Goal: Task Accomplishment & Management: Complete application form

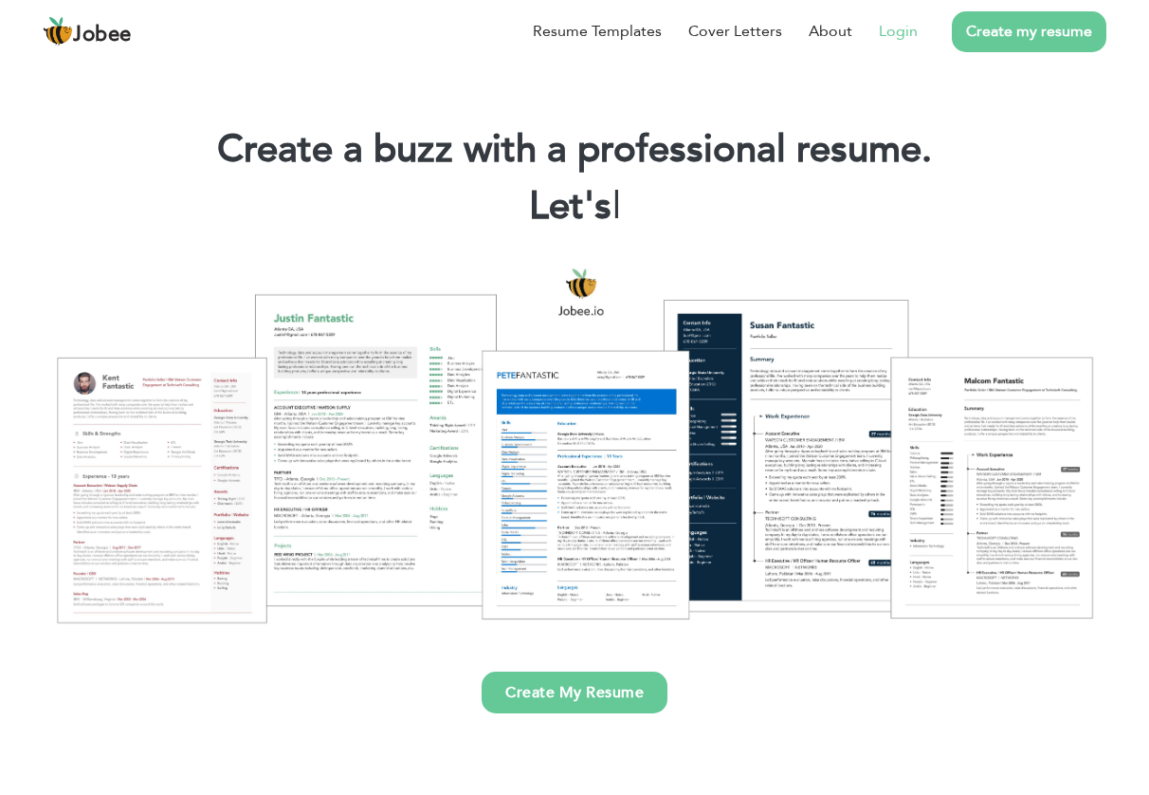
click at [915, 33] on link "Login" at bounding box center [898, 31] width 39 height 23
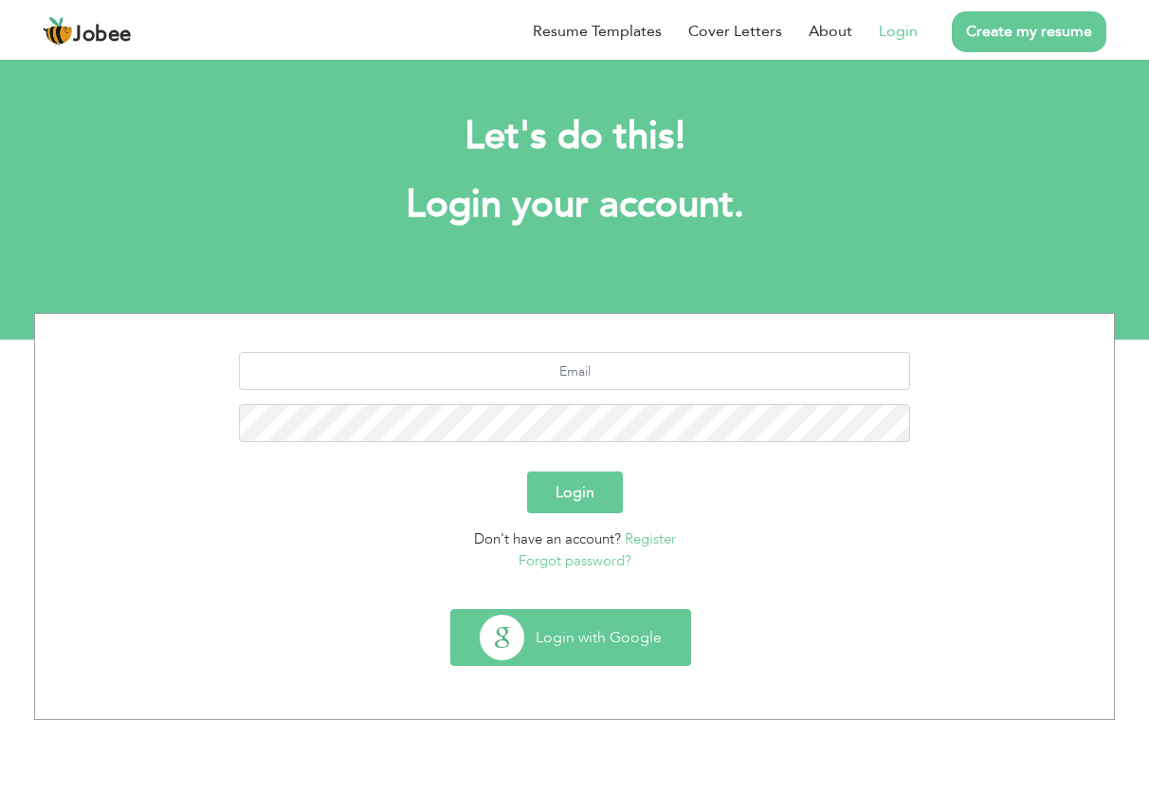
click at [574, 633] on button "Login with Google" at bounding box center [570, 637] width 239 height 55
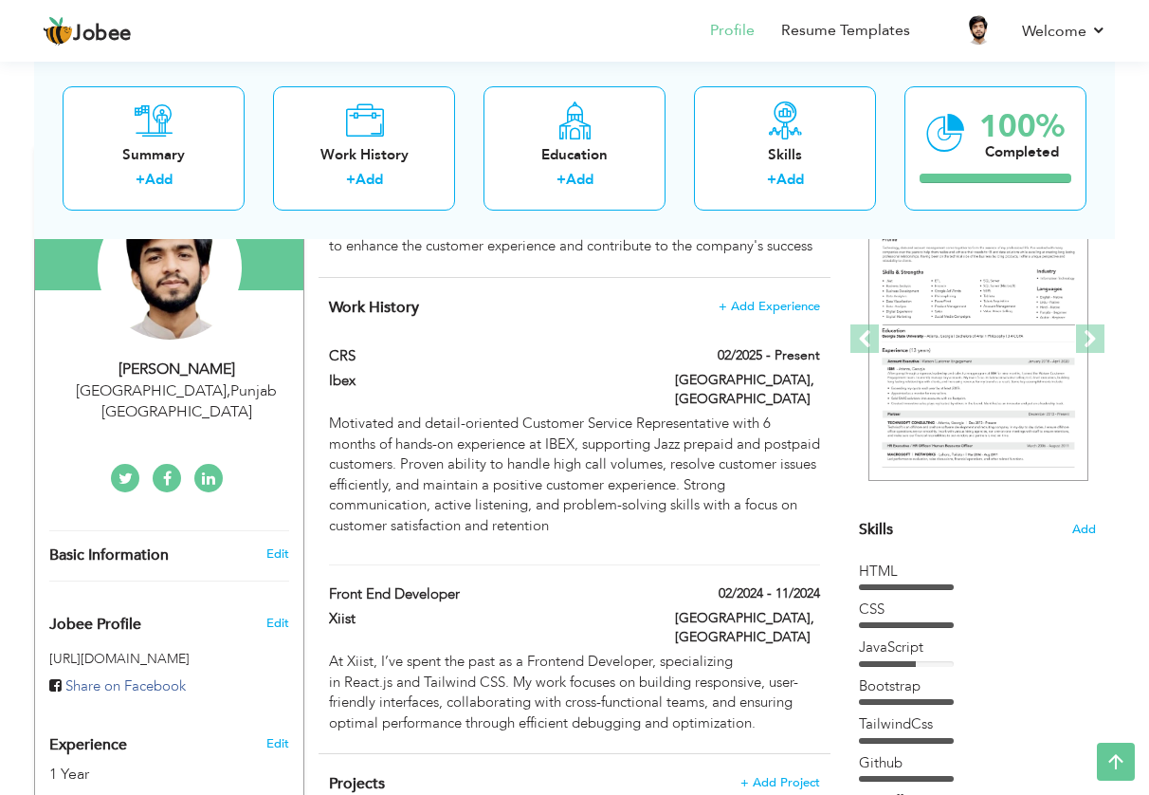
scroll to position [210, 0]
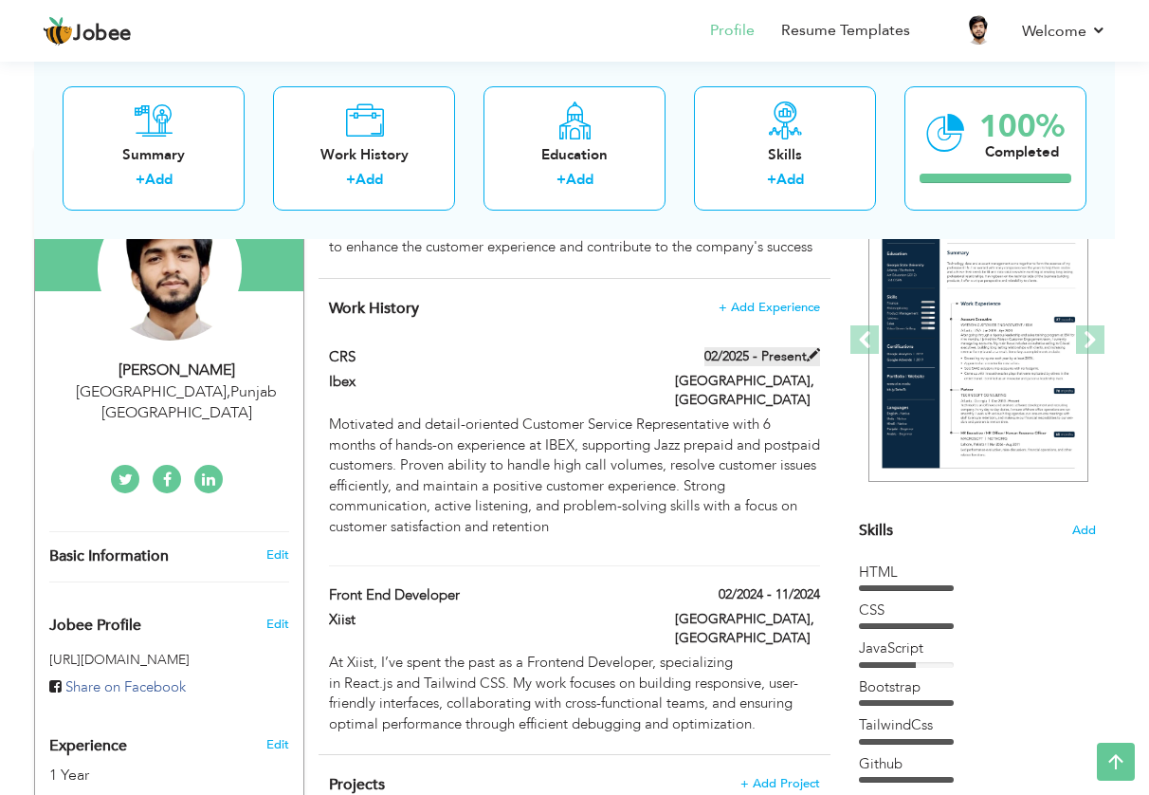
click at [810, 361] on span at bounding box center [813, 354] width 13 height 13
type input "CRS"
type input "Ibex"
type input "02/2025"
type input "Pakistan"
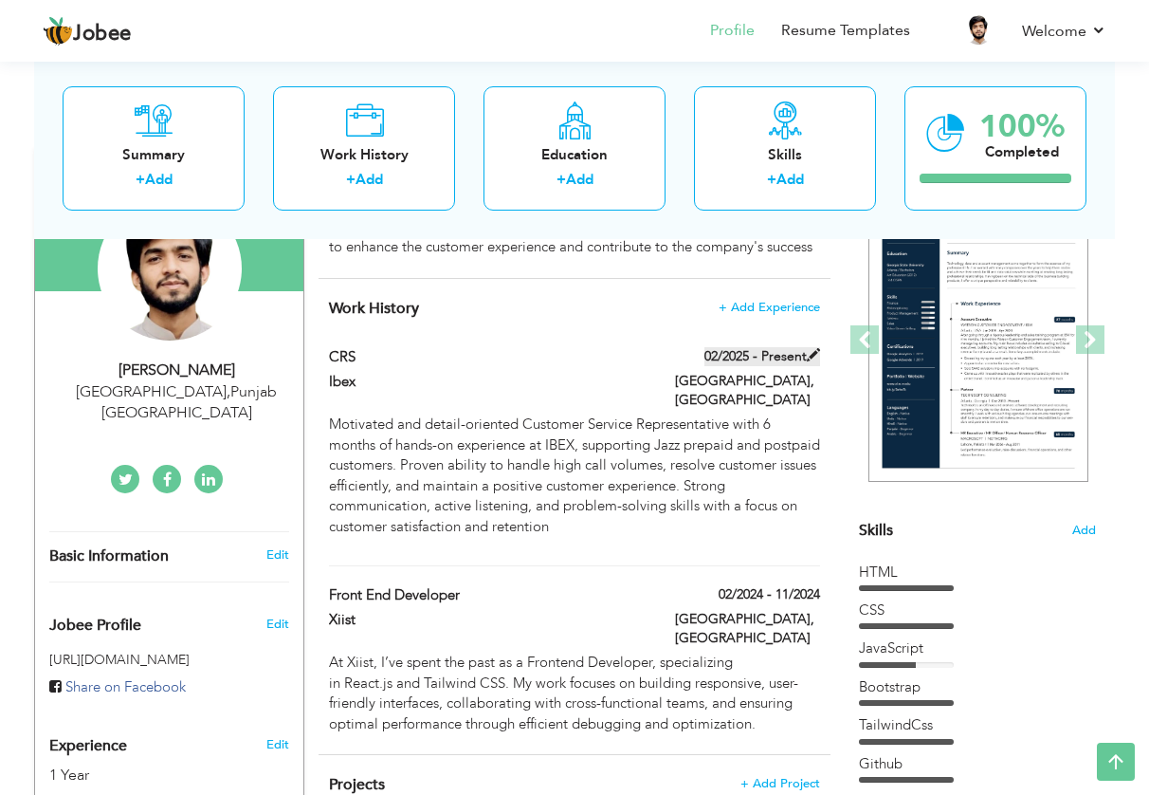
type input "[GEOGRAPHIC_DATA]"
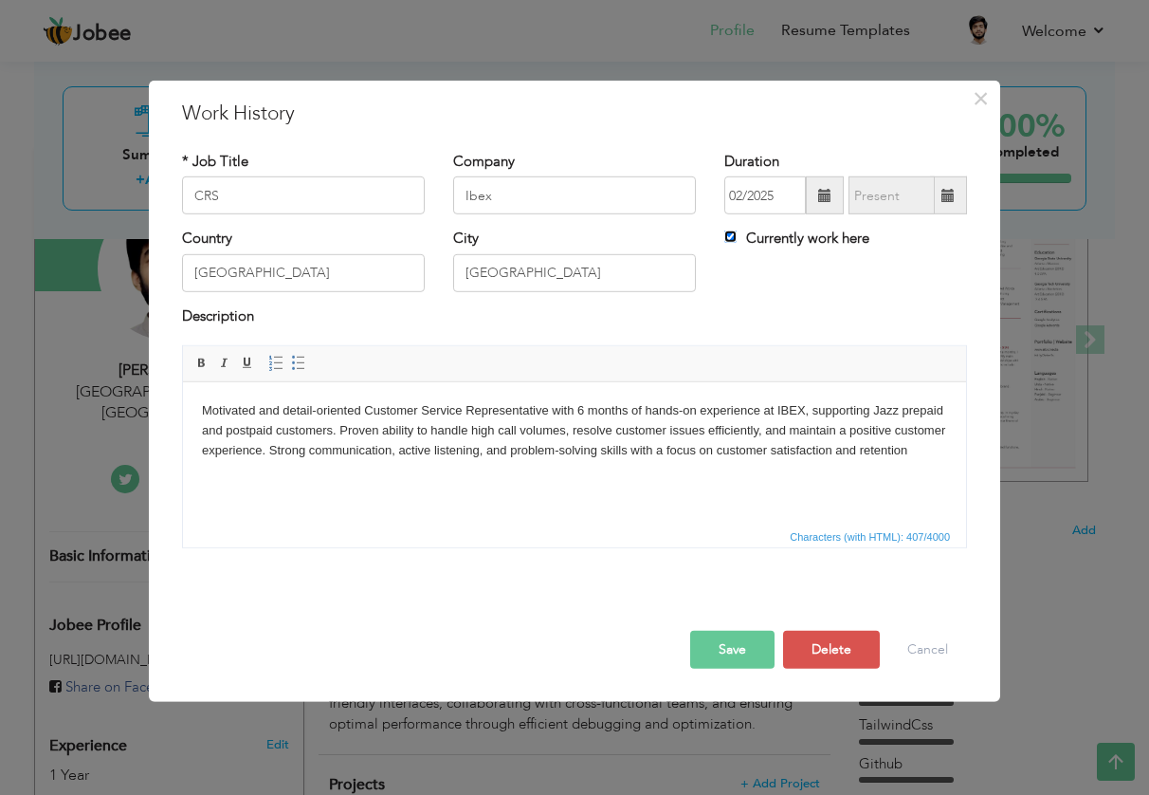
click at [732, 236] on input "Currently work here" at bounding box center [730, 236] width 12 height 12
checkbox input "false"
click at [917, 197] on input "text" at bounding box center [892, 195] width 86 height 38
type input "09/2025"
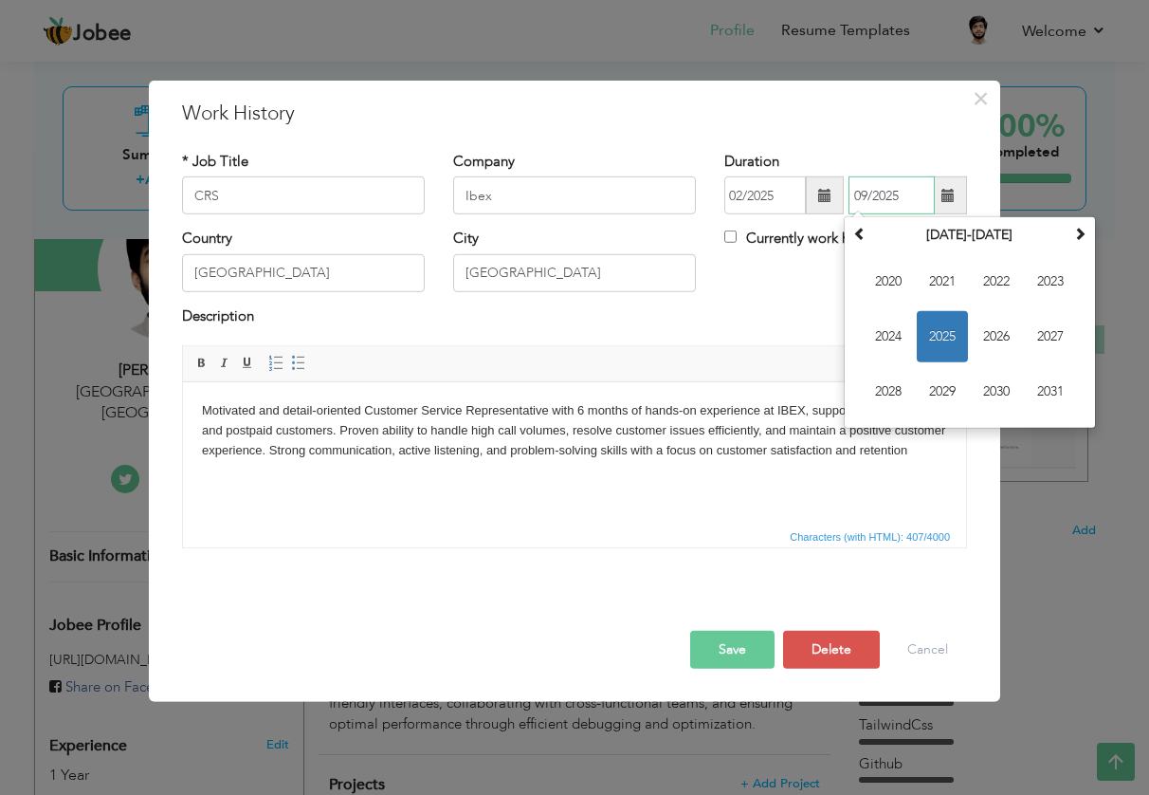
click at [942, 341] on span "2025" at bounding box center [942, 336] width 51 height 51
click at [893, 391] on span "Sep" at bounding box center [888, 391] width 51 height 51
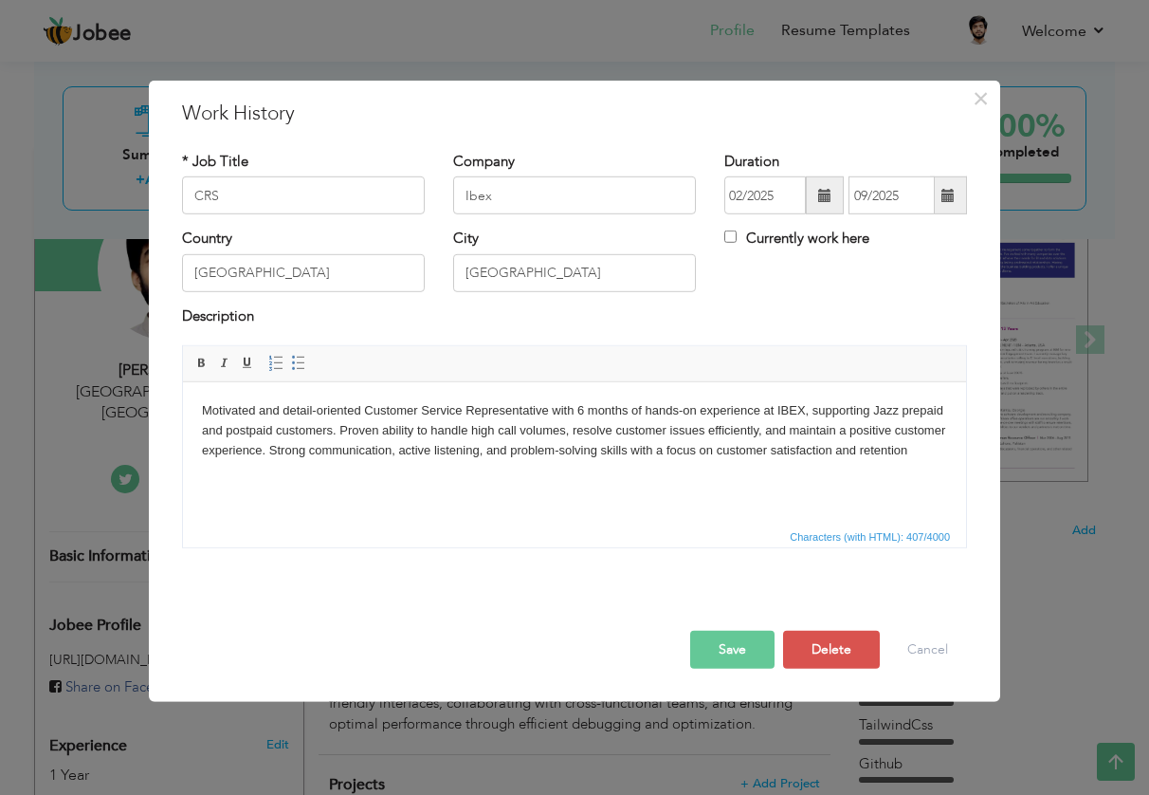
click at [752, 644] on button "Save" at bounding box center [732, 650] width 84 height 38
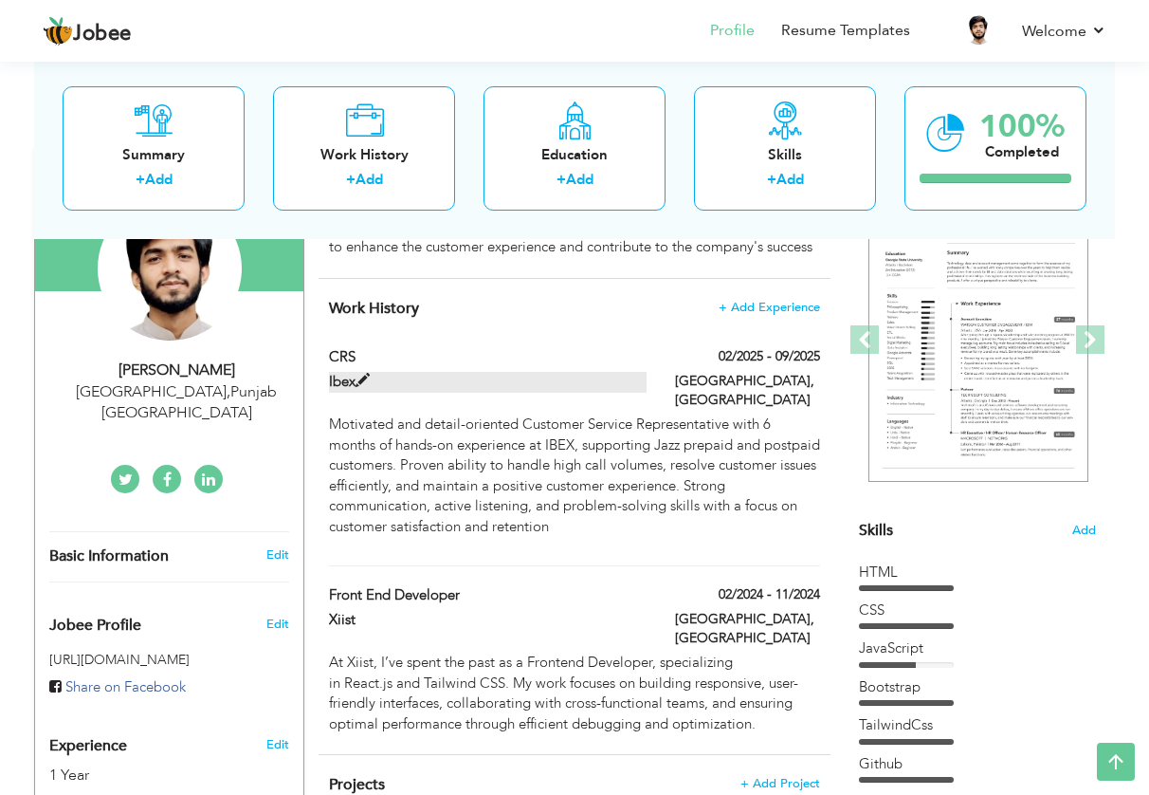
click at [363, 388] on span at bounding box center [363, 381] width 14 height 14
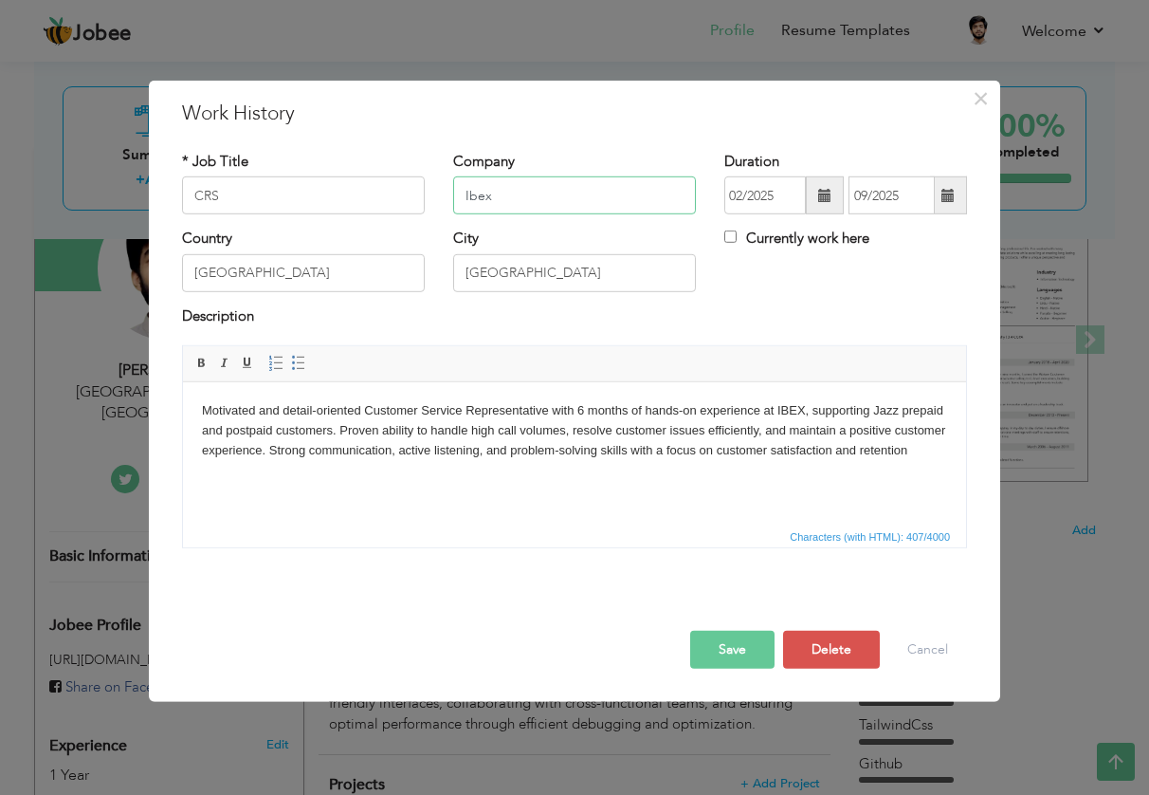
click at [530, 194] on input "Ibex" at bounding box center [574, 195] width 243 height 38
type input "Ibex."
click at [739, 650] on button "Save" at bounding box center [732, 650] width 84 height 38
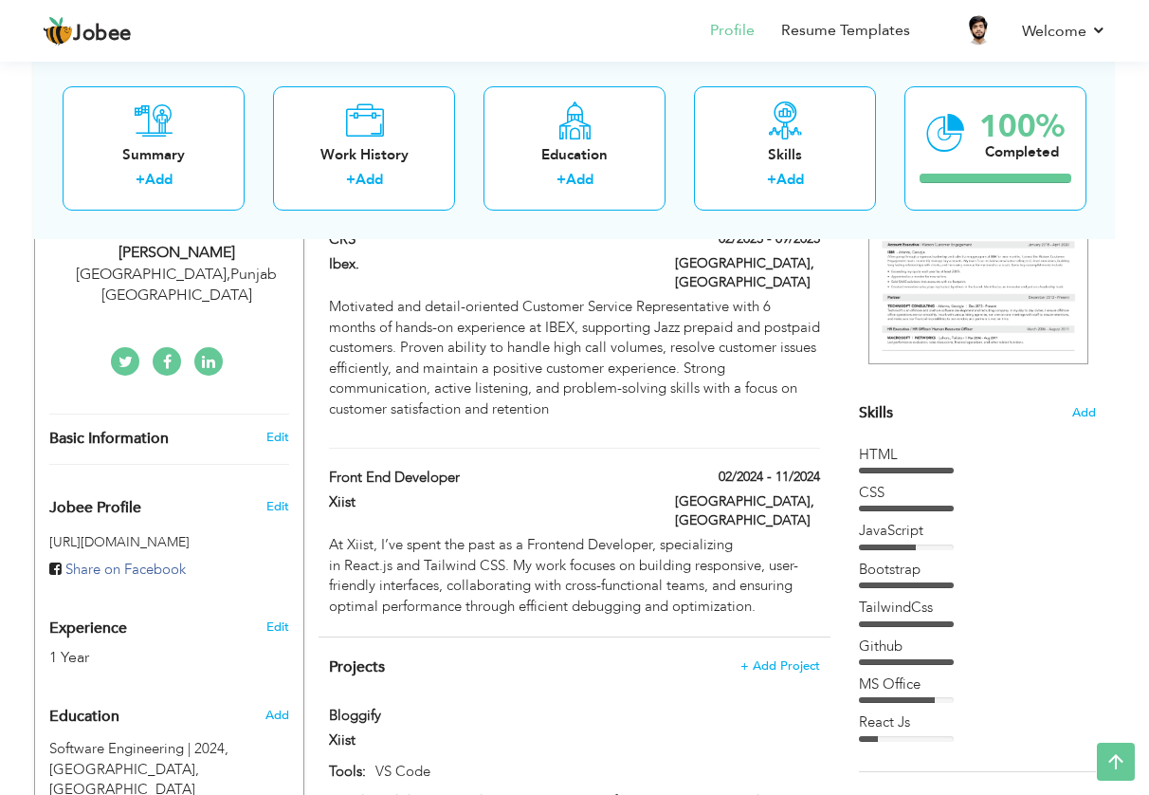
scroll to position [326, 0]
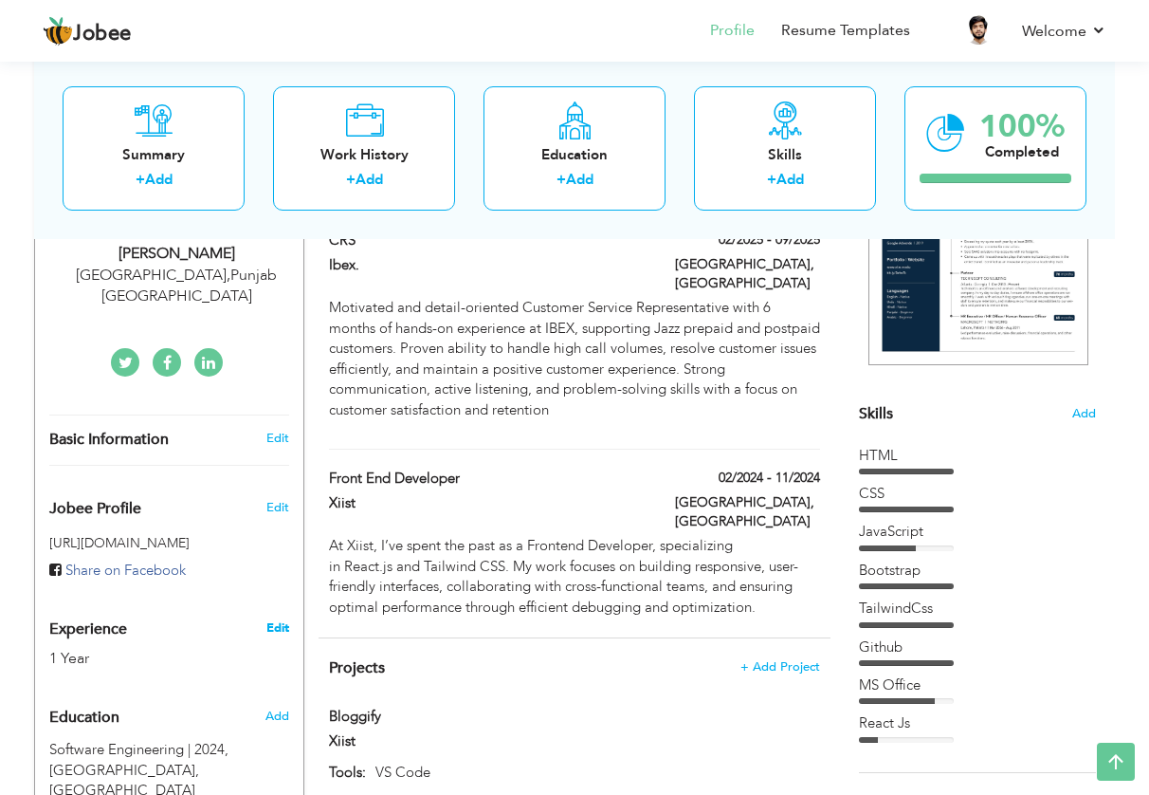
click at [275, 619] on link "Edit" at bounding box center [277, 627] width 23 height 17
type input "[PERSON_NAME]"
type input "Raheem"
type input "03064629170"
select select "number:166"
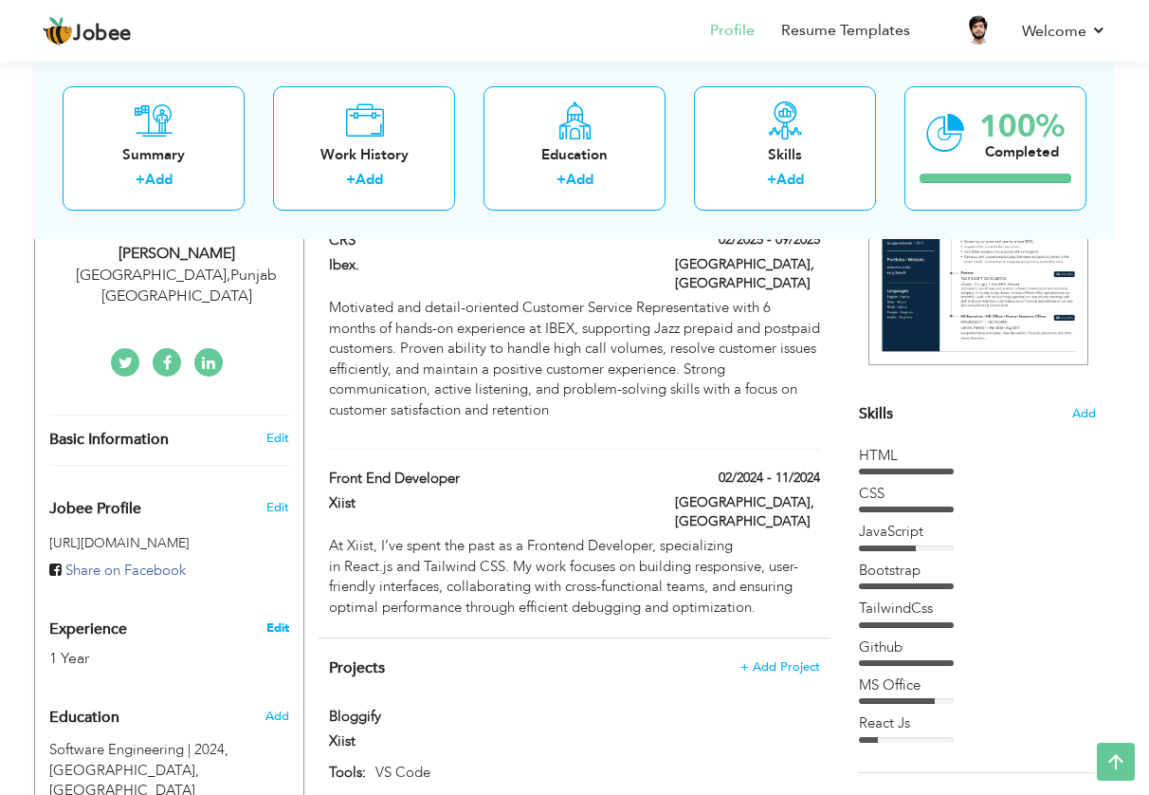
type input "[GEOGRAPHIC_DATA]"
select select "number:3"
type input "www.linkedin.com/in/abdul-raheem-b71514240"
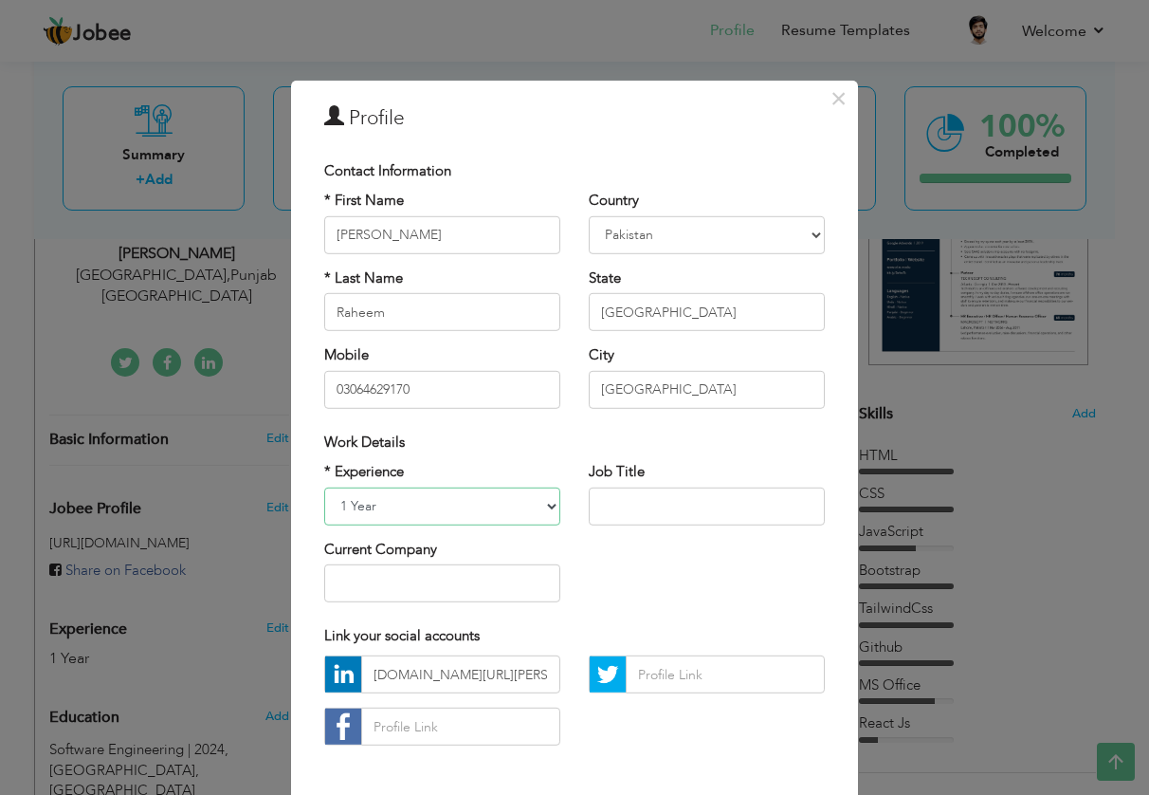
click at [499, 509] on select "Entry Level Less than 1 Year 1 Year 2 Years 3 Years 4 Years 5 Years 6 Years 7 Y…" at bounding box center [442, 505] width 236 height 38
click at [918, 533] on div "× Profile Contact Information * First Name Abdul * Last Name Raheem" at bounding box center [574, 397] width 1149 height 795
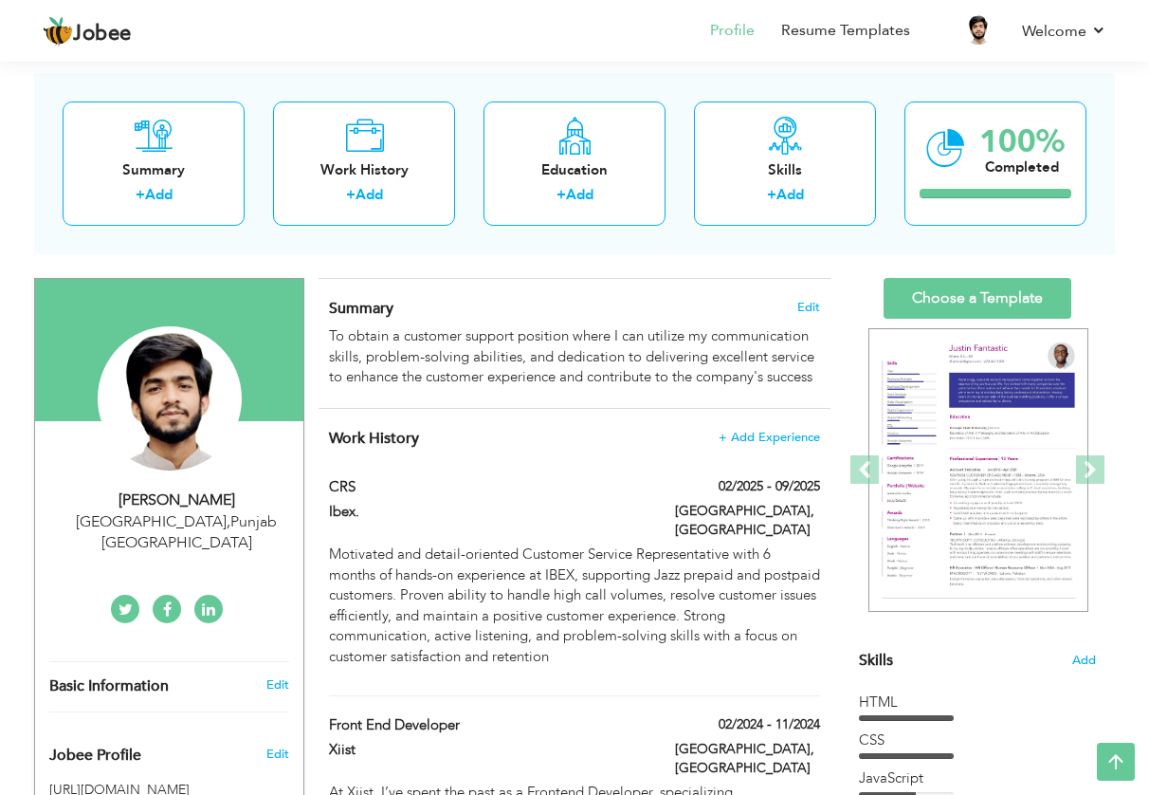
scroll to position [0, 0]
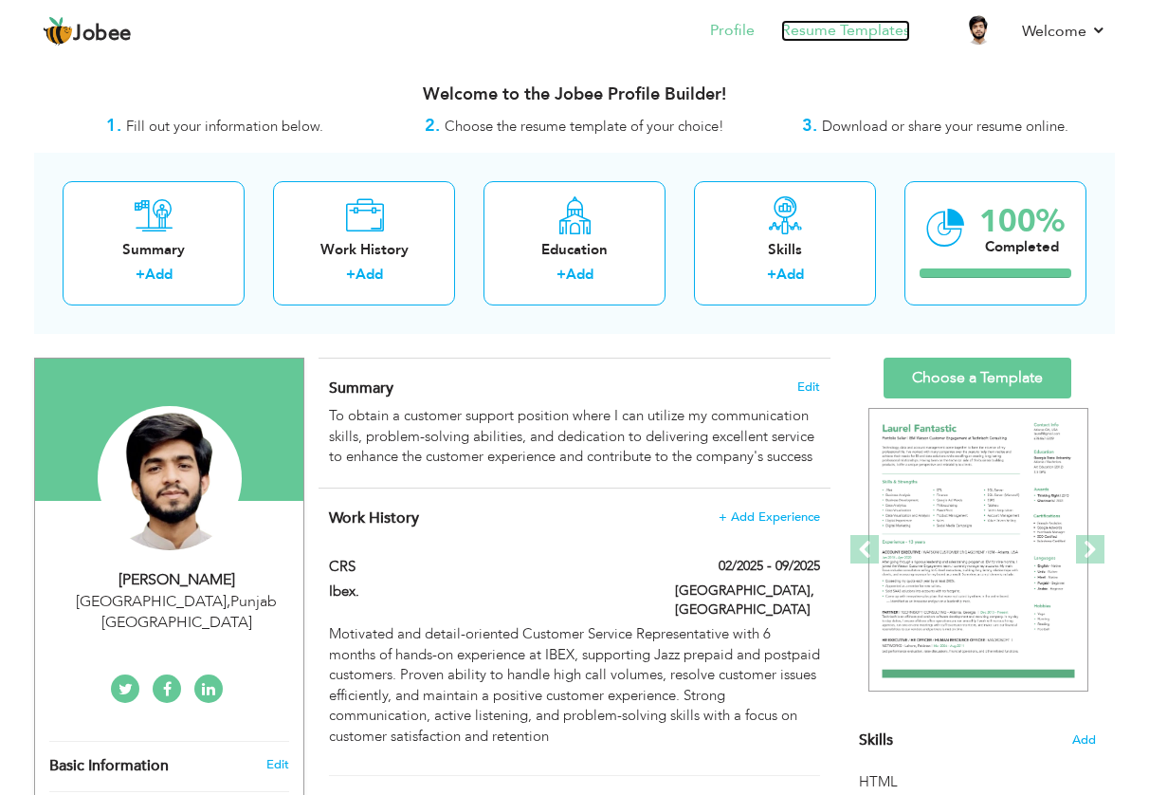
click at [855, 33] on link "Resume Templates" at bounding box center [845, 31] width 129 height 22
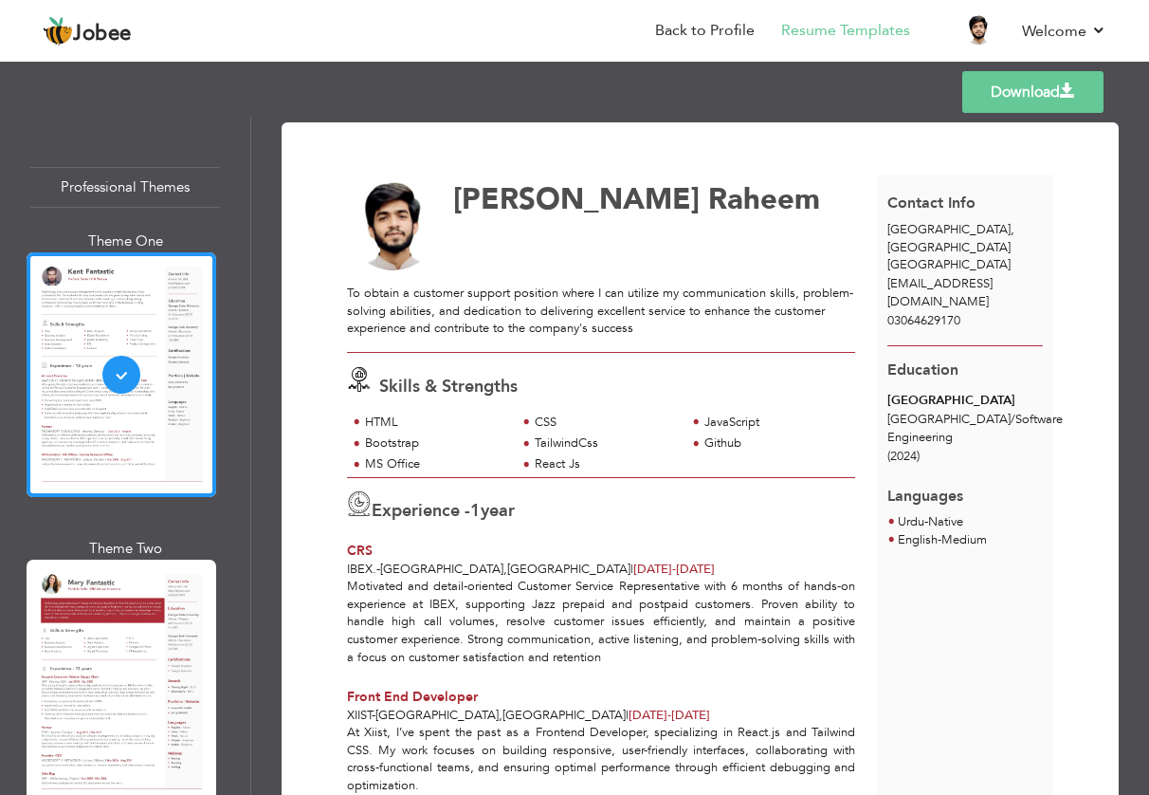
click at [1044, 100] on link "Download" at bounding box center [1032, 92] width 141 height 42
